Goal: Feedback & Contribution: Submit feedback/report problem

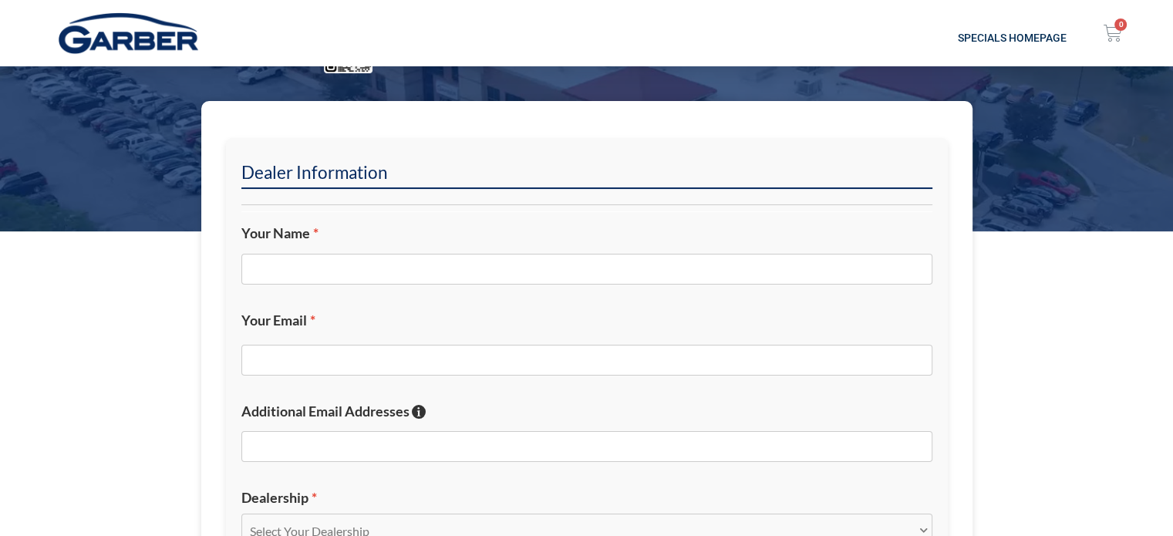
scroll to position [154, 0]
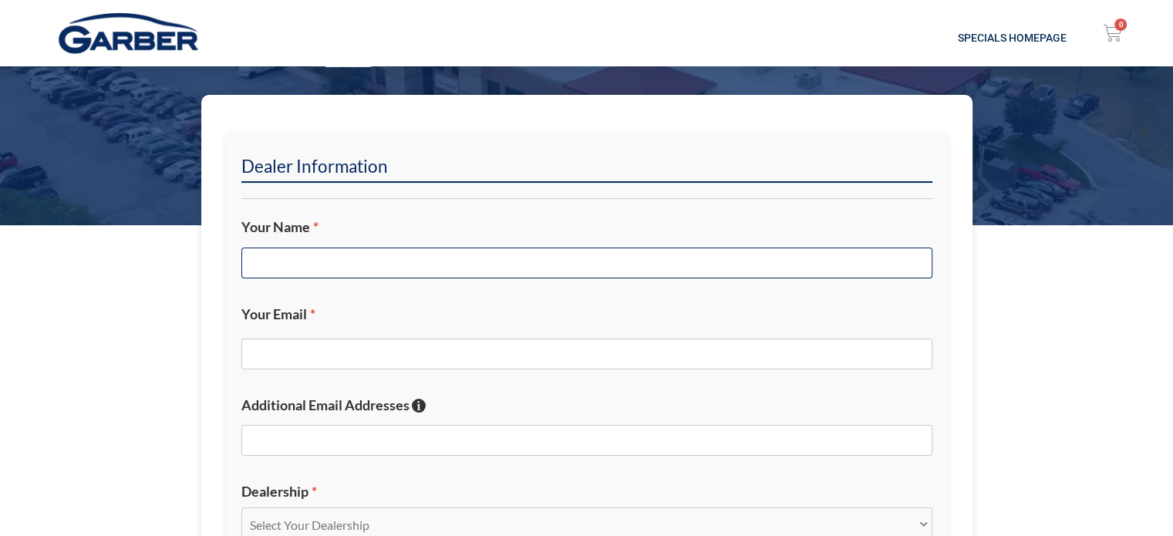
click at [322, 252] on input "Your Name *" at bounding box center [586, 262] width 691 height 31
type input "[PERSON_NAME]"
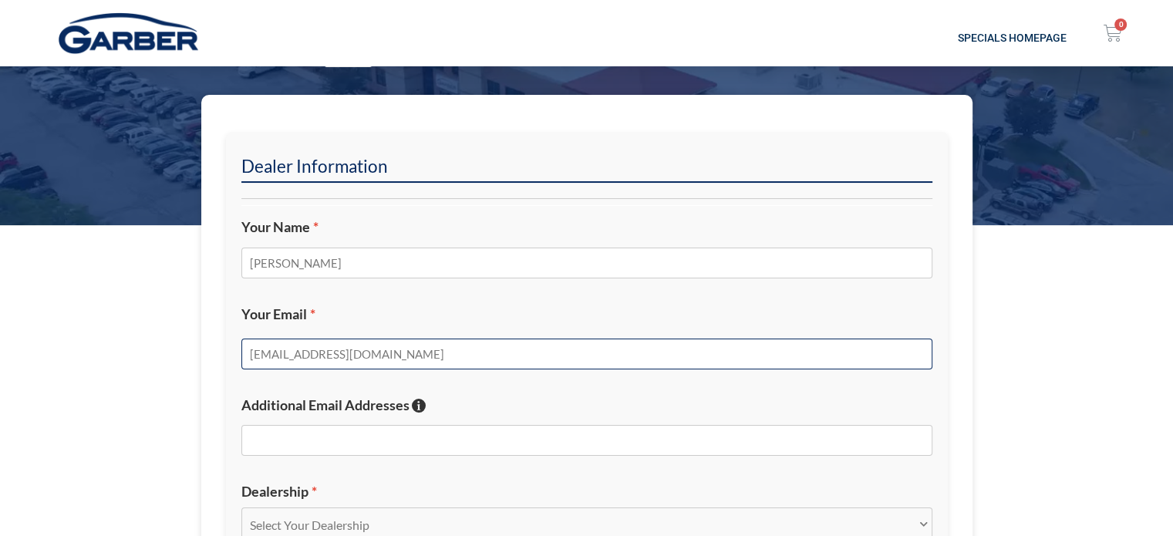
type input "[EMAIL_ADDRESS][DOMAIN_NAME]"
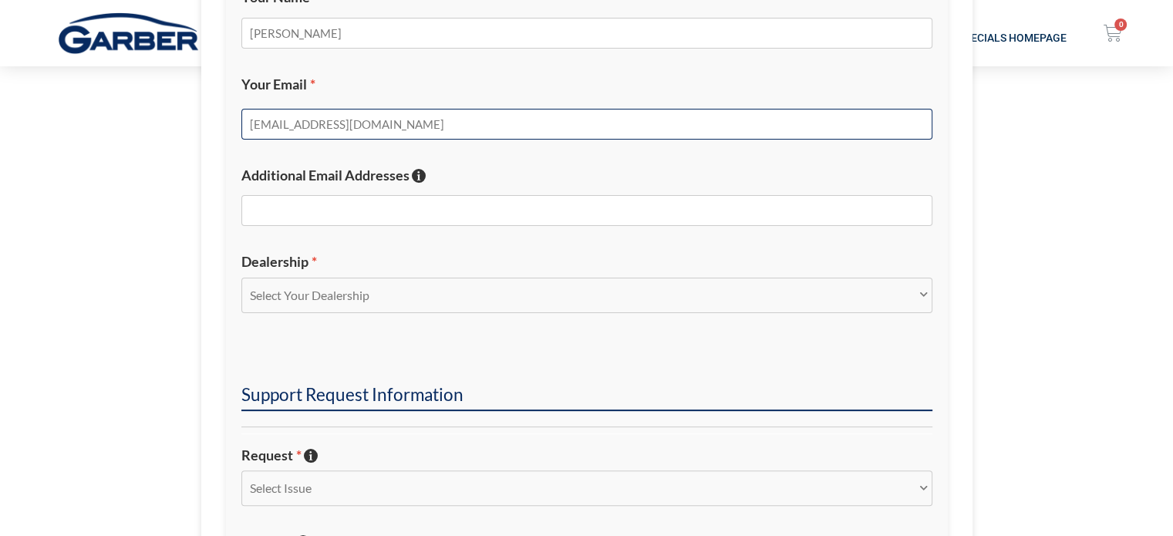
scroll to position [386, 0]
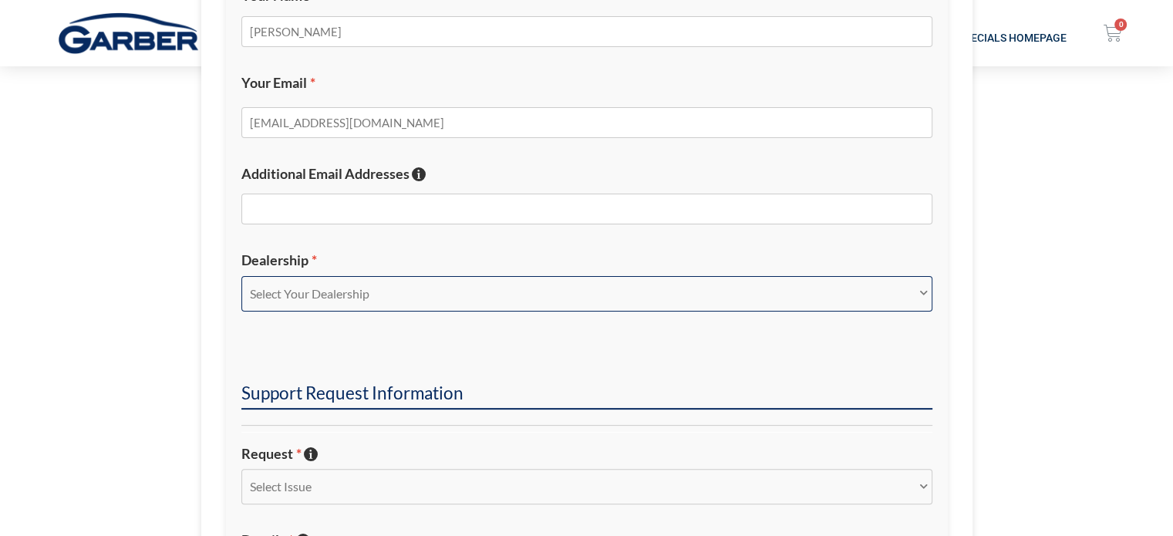
click at [325, 291] on select "Select Your Dealership Acura of Rochester Delray Buick GMC [PERSON_NAME] Automa…" at bounding box center [586, 293] width 691 height 35
select select "Volvo Cars [GEOGRAPHIC_DATA]"
click at [241, 276] on select "Select Your Dealership Acura of Rochester Delray Buick GMC [PERSON_NAME] Automa…" at bounding box center [586, 293] width 691 height 35
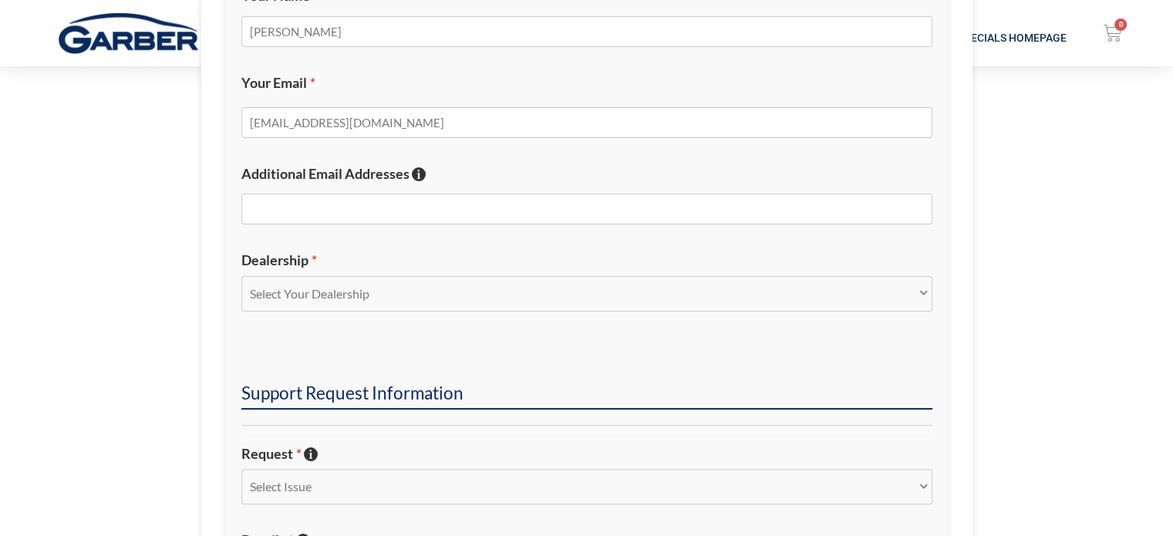
click at [322, 338] on li "Support Request Information" at bounding box center [586, 373] width 691 height 71
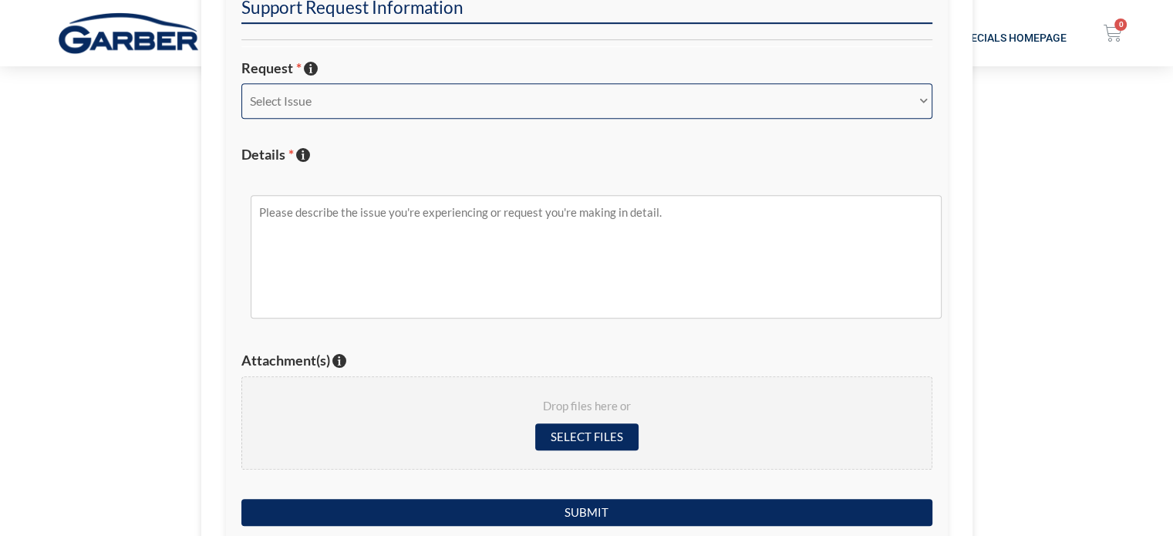
click at [350, 107] on select "Select Issue New Inquiry/Request Inventory Management Inventory Feed Website Fu…" at bounding box center [586, 100] width 691 height 35
select select "New Inquiry/Request"
click at [241, 83] on select "Select Issue New Inquiry/Request Inventory Management Inventory Feed Website Fu…" at bounding box center [586, 100] width 691 height 35
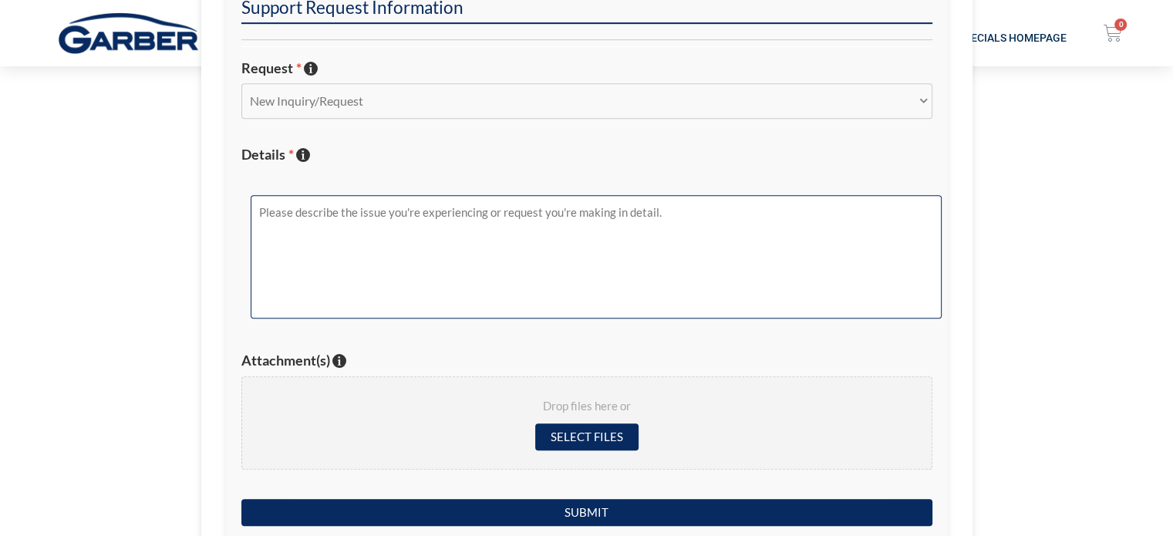
click at [438, 272] on textarea "Details * Describe the issue with specific details if possible!" at bounding box center [596, 256] width 691 height 123
paste textarea "[URL][DOMAIN_NAME]"
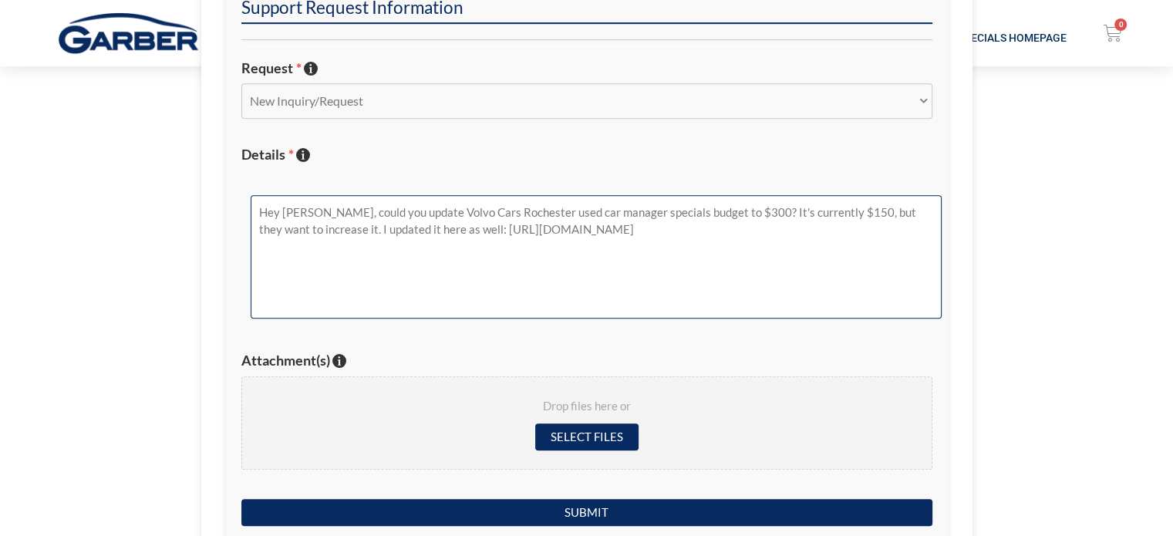
click at [729, 209] on textarea "Hey [PERSON_NAME], could you update Volvo Cars Rochester used car manager speci…" at bounding box center [596, 256] width 691 height 123
click at [314, 226] on textarea "Hey [PERSON_NAME], could you update Volvo Cars Rochester used car manager speci…" at bounding box center [596, 256] width 691 height 123
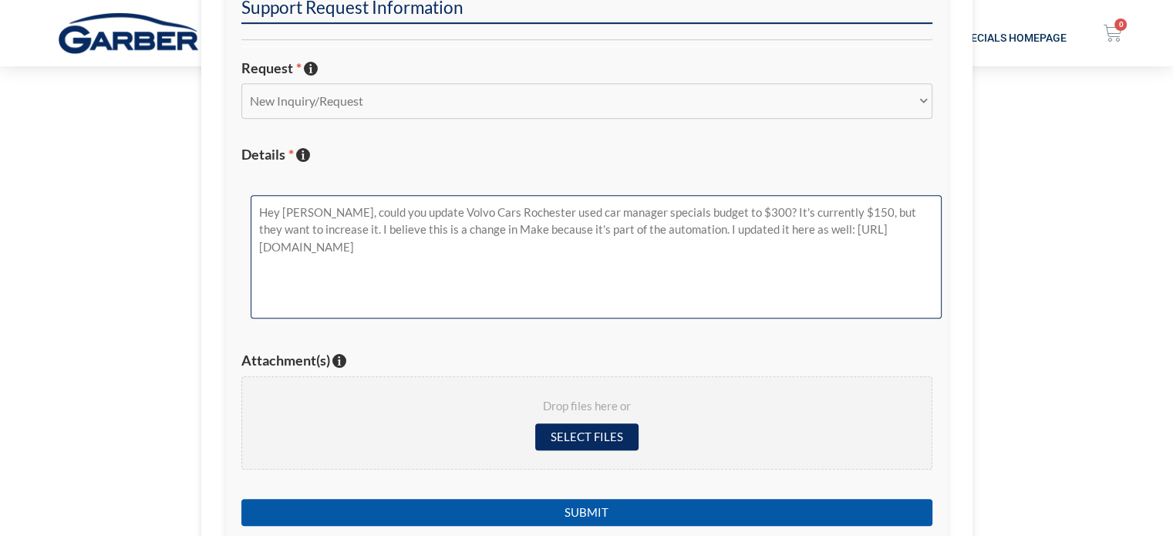
type textarea "Hey [PERSON_NAME], could you update Volvo Cars Rochester used car manager speci…"
click at [601, 499] on input "Submit" at bounding box center [586, 512] width 691 height 27
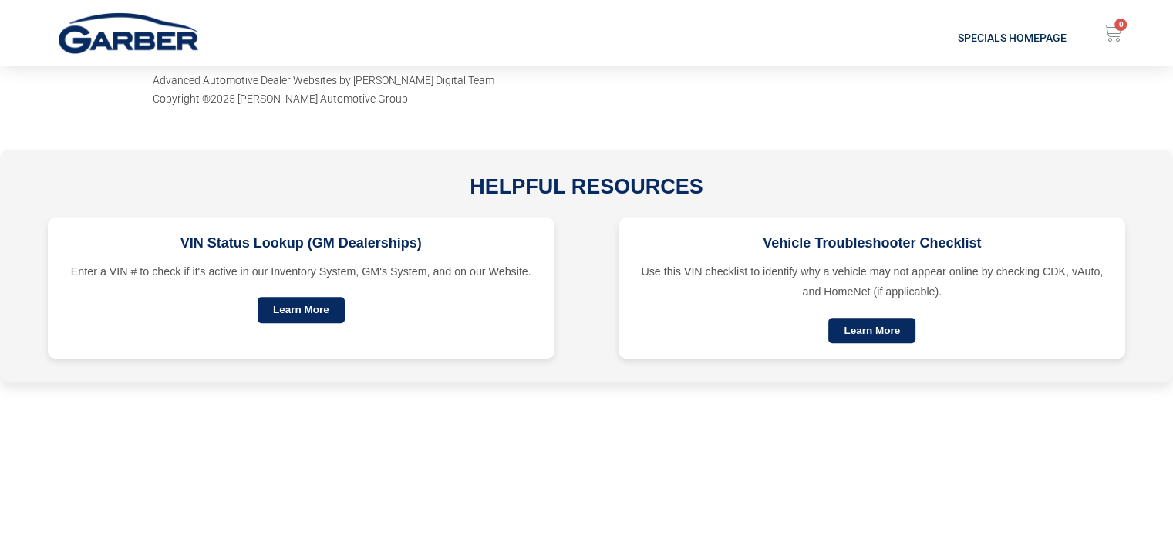
scroll to position [197, 0]
